Goal: Transaction & Acquisition: Purchase product/service

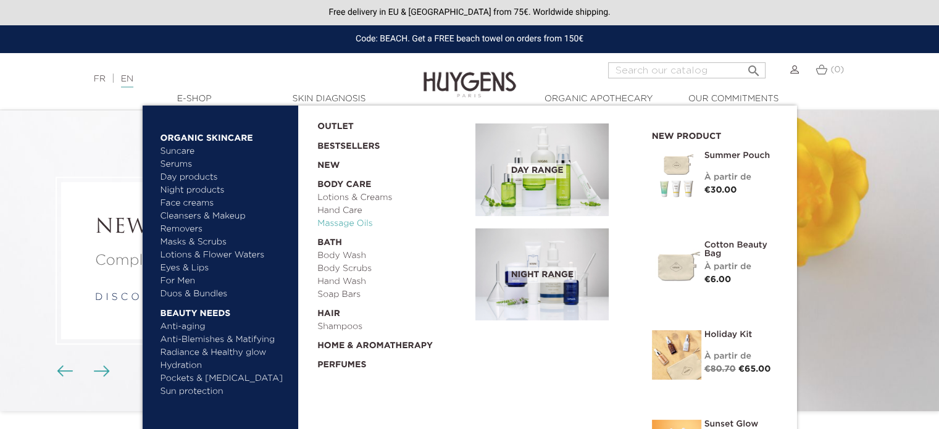
click at [346, 228] on link "Massage Oils" at bounding box center [391, 223] width 149 height 13
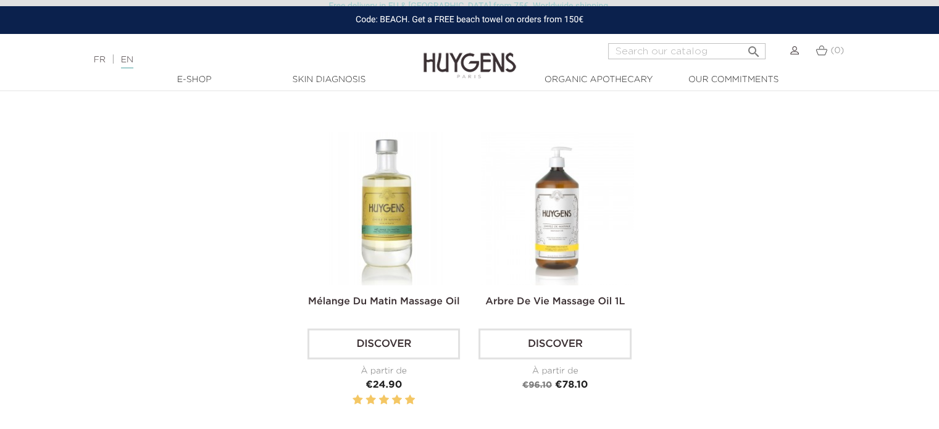
scroll to position [987, 0]
